Goal: Answer question/provide support

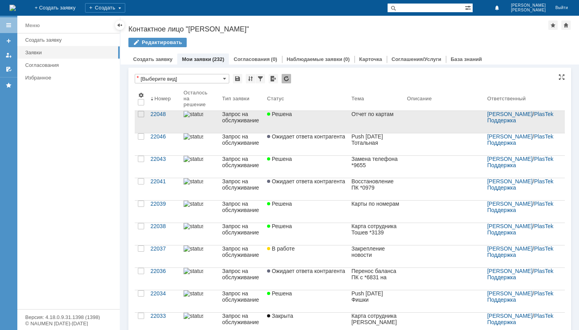
click at [335, 120] on link "Решена" at bounding box center [306, 122] width 84 height 32
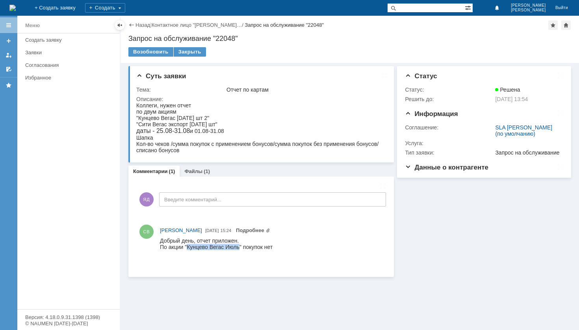
drag, startPoint x: 187, startPoint y: 248, endPoint x: 239, endPoint y: 247, distance: 51.6
click at [239, 247] on div "По акции "Кунцево Вегас Июль" покупок нет" at bounding box center [216, 247] width 113 height 6
click at [194, 173] on link "Файлы" at bounding box center [193, 172] width 18 height 6
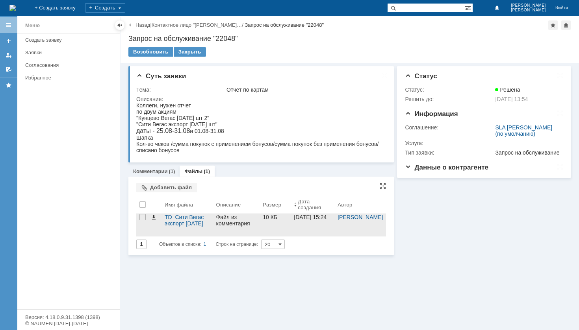
click at [155, 221] on span at bounding box center [153, 217] width 6 height 6
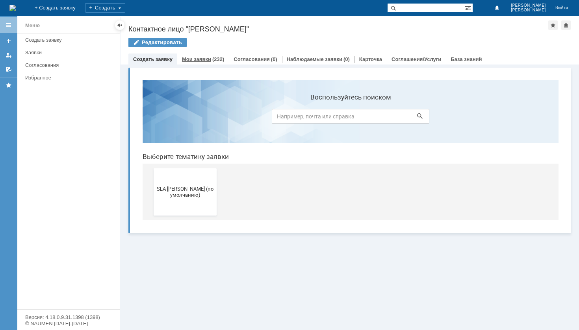
click at [212, 58] on div "(232)" at bounding box center [218, 59] width 12 height 6
